Goal: Task Accomplishment & Management: Complete application form

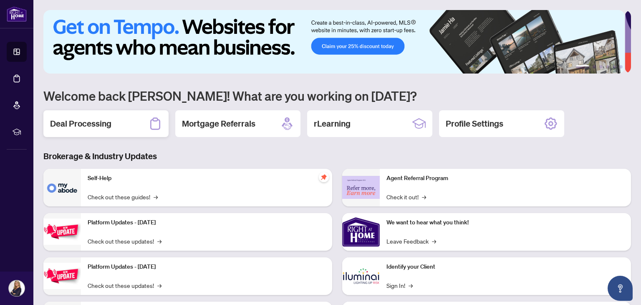
click at [81, 123] on h2 "Deal Processing" at bounding box center [80, 124] width 61 height 12
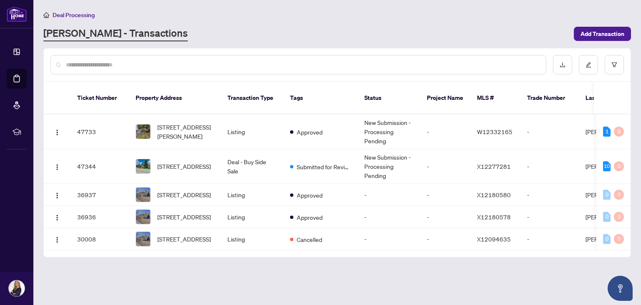
click at [175, 161] on span "[STREET_ADDRESS]" at bounding box center [183, 165] width 53 height 9
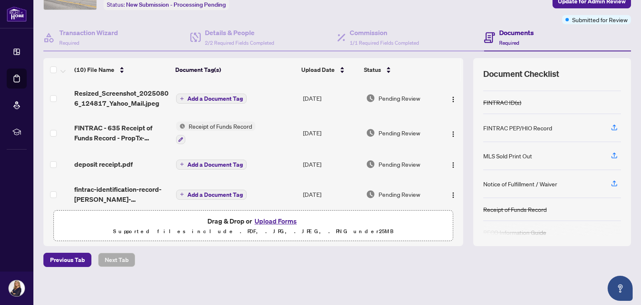
scroll to position [70, 0]
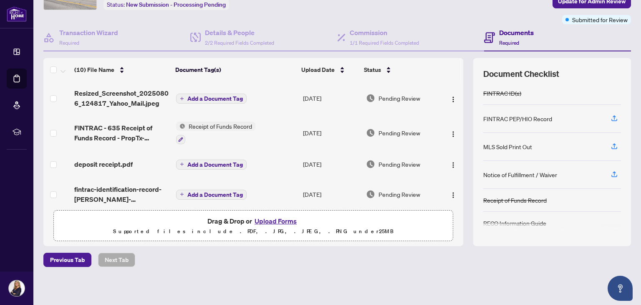
click at [272, 221] on button "Upload Forms" at bounding box center [275, 220] width 47 height 11
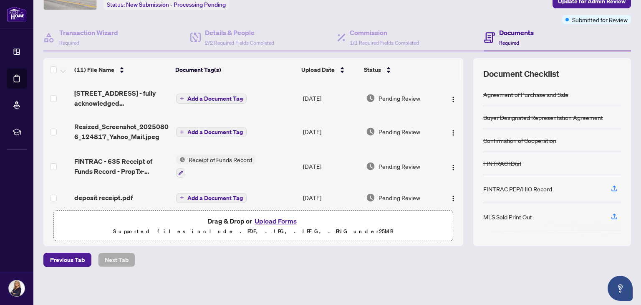
scroll to position [0, 0]
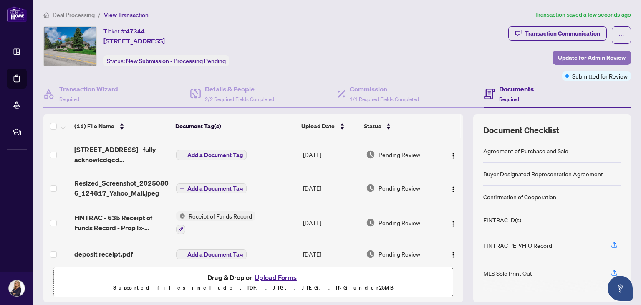
click at [581, 56] on span "Update for Admin Review" at bounding box center [592, 57] width 68 height 13
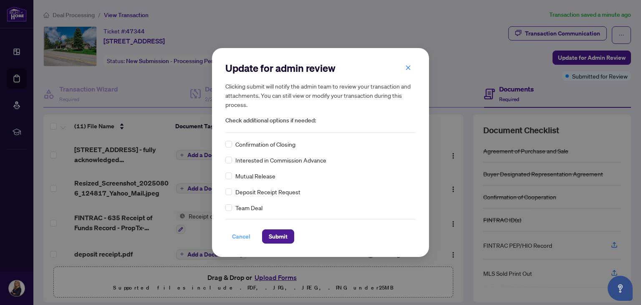
click at [237, 236] on span "Cancel" at bounding box center [241, 236] width 18 height 13
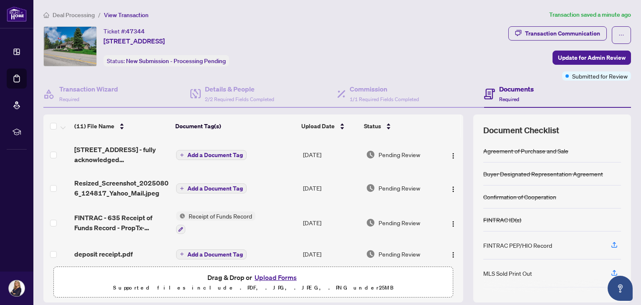
click at [21, 15] on img at bounding box center [17, 13] width 20 height 15
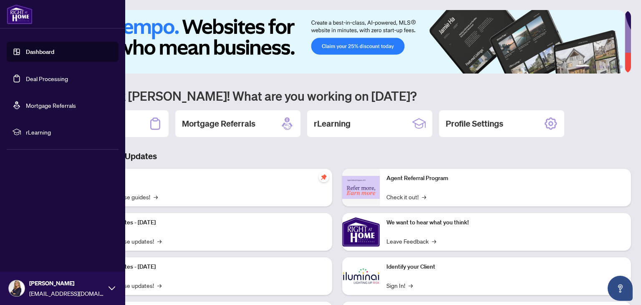
click at [516, 85] on div "1 2 3 4 5 6 Welcome back [PERSON_NAME]! What are you working on [DATE]? Deal Pr…" at bounding box center [337, 180] width 588 height 341
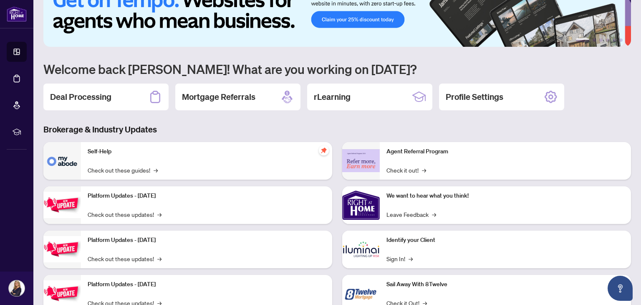
scroll to position [56, 0]
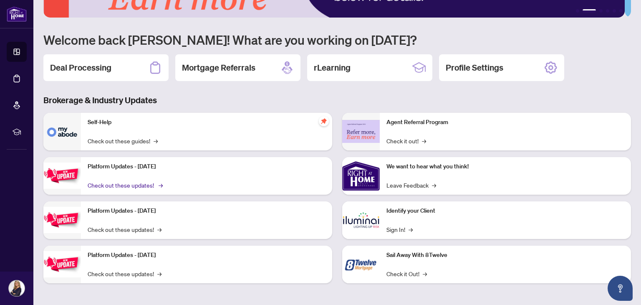
click at [96, 182] on link "Check out these updates! →" at bounding box center [125, 184] width 74 height 9
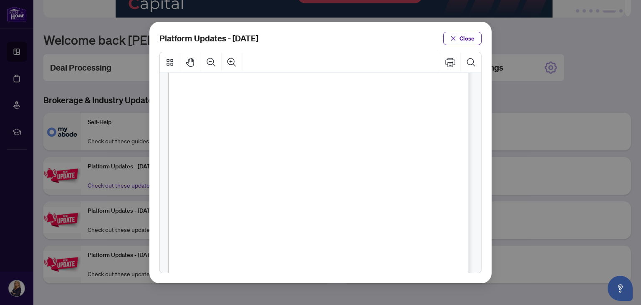
scroll to position [202, 0]
click at [456, 38] on icon "close" at bounding box center [453, 38] width 6 height 6
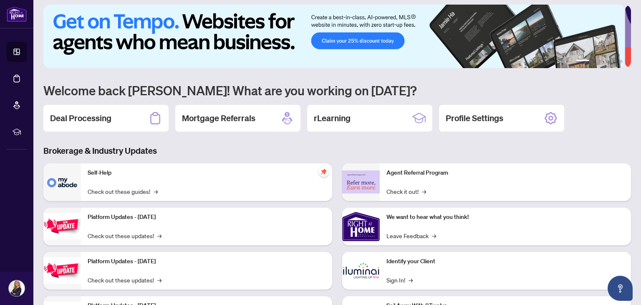
scroll to position [0, 0]
